Goal: Use online tool/utility: Utilize a website feature to perform a specific function

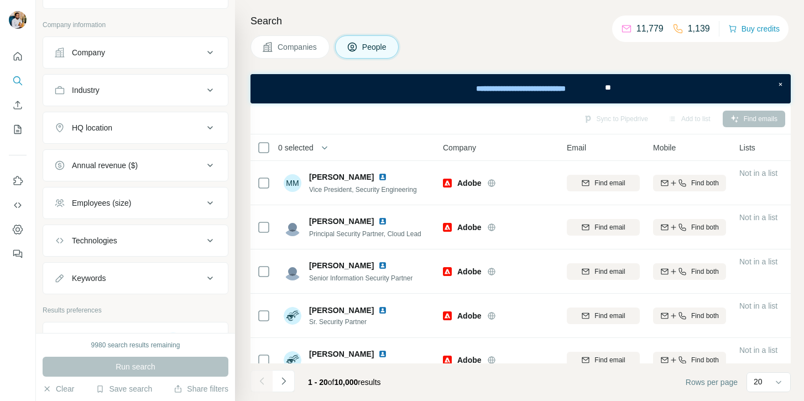
scroll to position [226, 0]
click at [195, 63] on button "Company" at bounding box center [135, 51] width 185 height 27
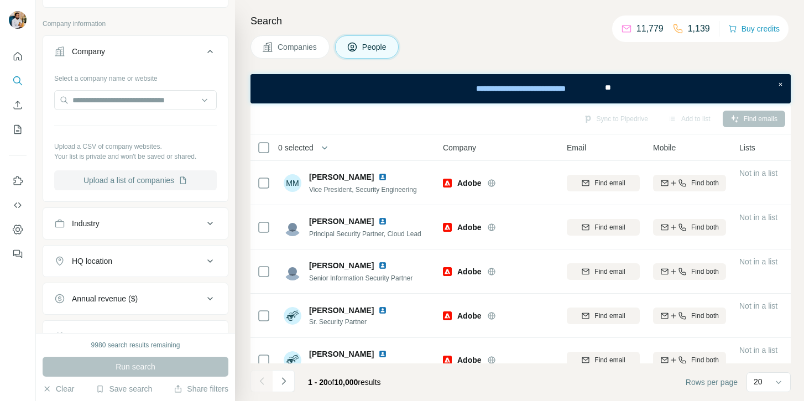
click at [145, 177] on button "Upload a list of companies" at bounding box center [135, 180] width 163 height 20
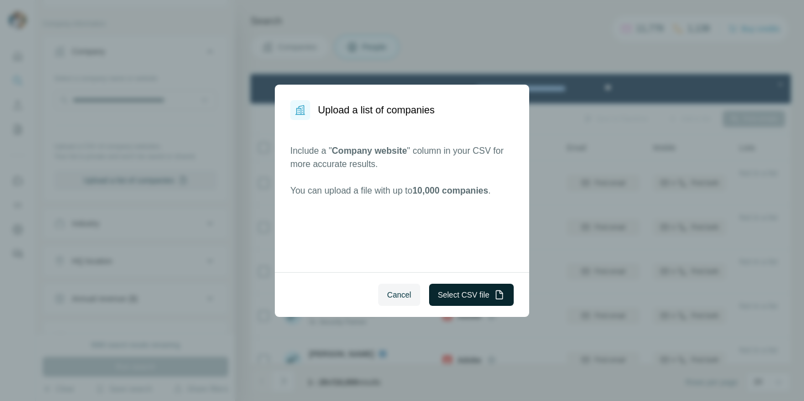
click at [483, 287] on button "Select CSV file" at bounding box center [471, 295] width 85 height 22
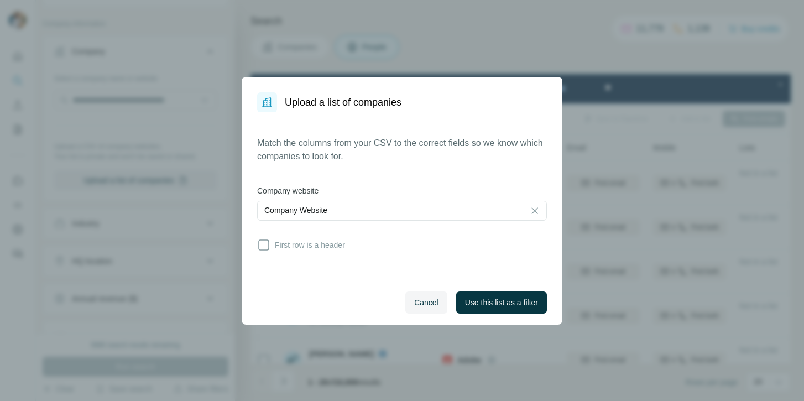
click at [351, 248] on div "Match the columns from your CSV to the correct fields so we know which companie…" at bounding box center [402, 196] width 290 height 119
click at [343, 248] on span "First row is a header" at bounding box center [307, 244] width 75 height 11
click at [484, 301] on span "Use this list as a filter" at bounding box center [501, 302] width 73 height 11
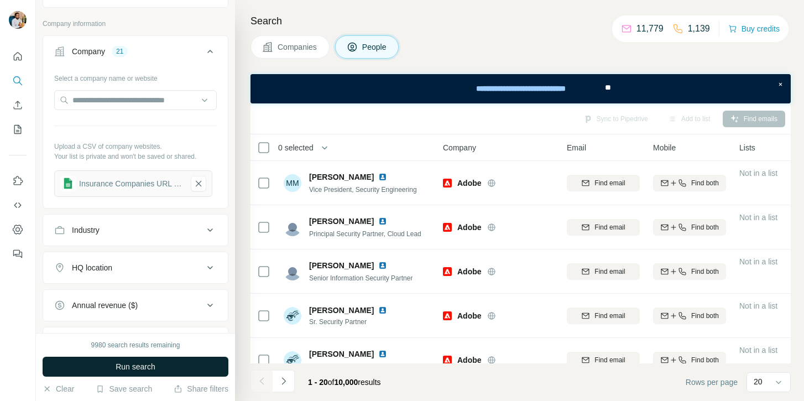
click at [197, 360] on button "Run search" at bounding box center [136, 367] width 186 height 20
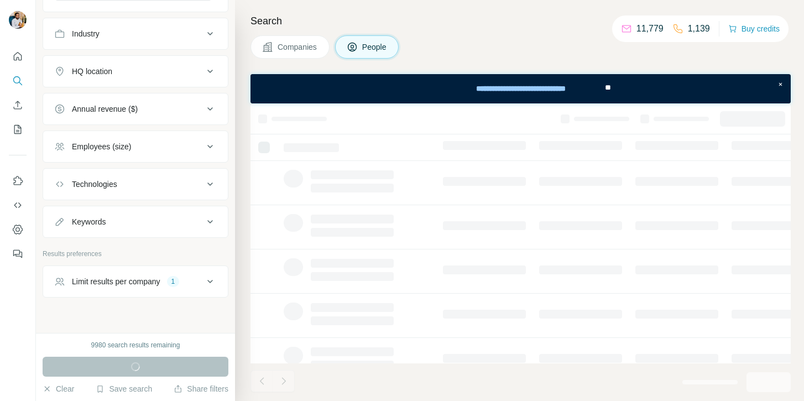
scroll to position [437, 0]
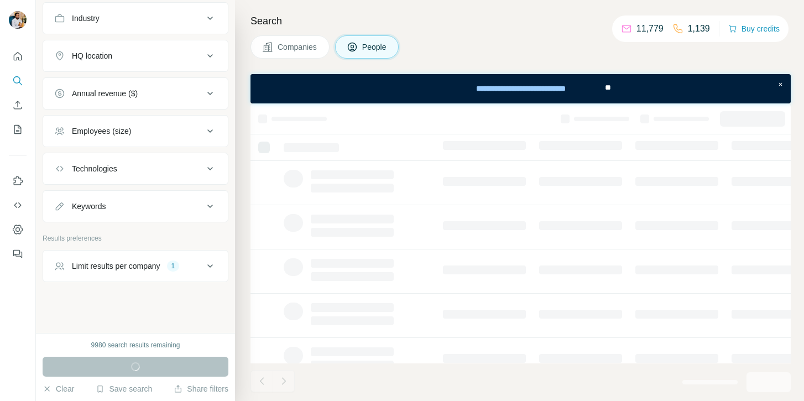
click at [202, 276] on button "Limit results per company 1" at bounding box center [135, 266] width 185 height 27
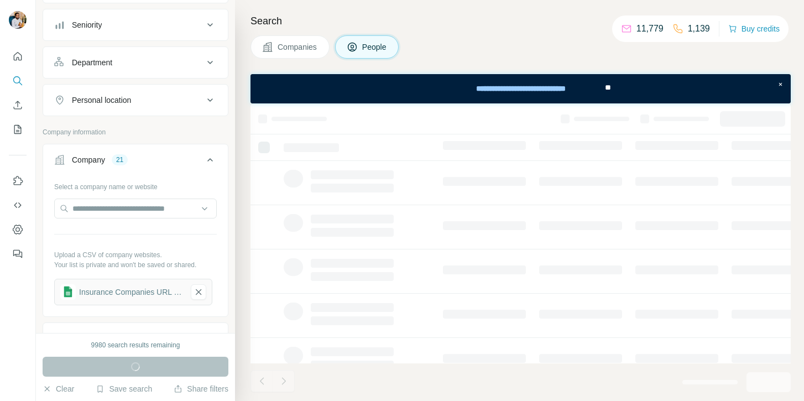
scroll to position [0, 0]
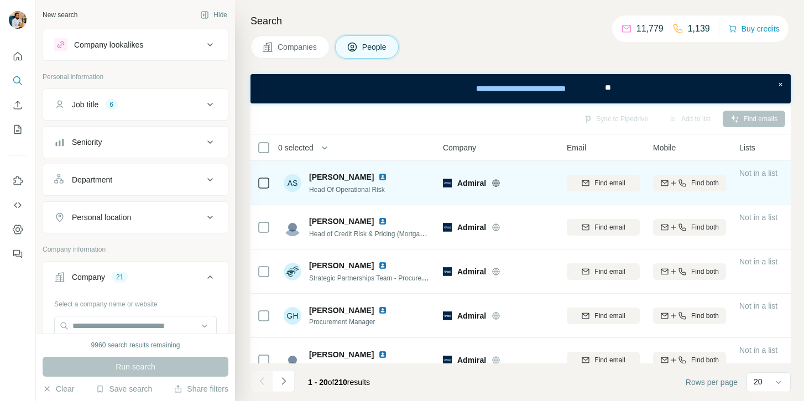
click at [275, 166] on td at bounding box center [264, 183] width 27 height 44
